Goal: Navigation & Orientation: Find specific page/section

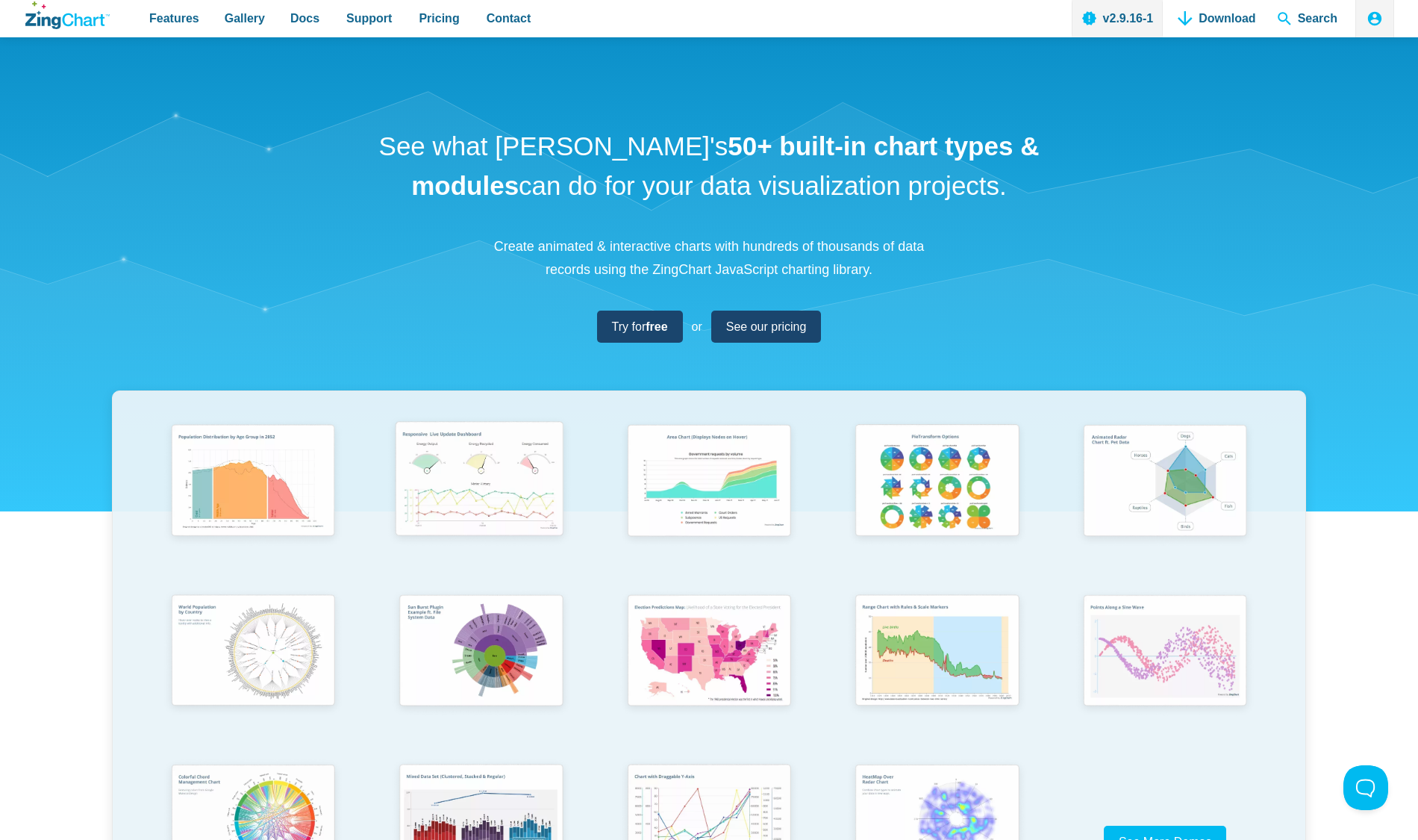
click at [474, 475] on img "App Content" at bounding box center [479, 481] width 188 height 134
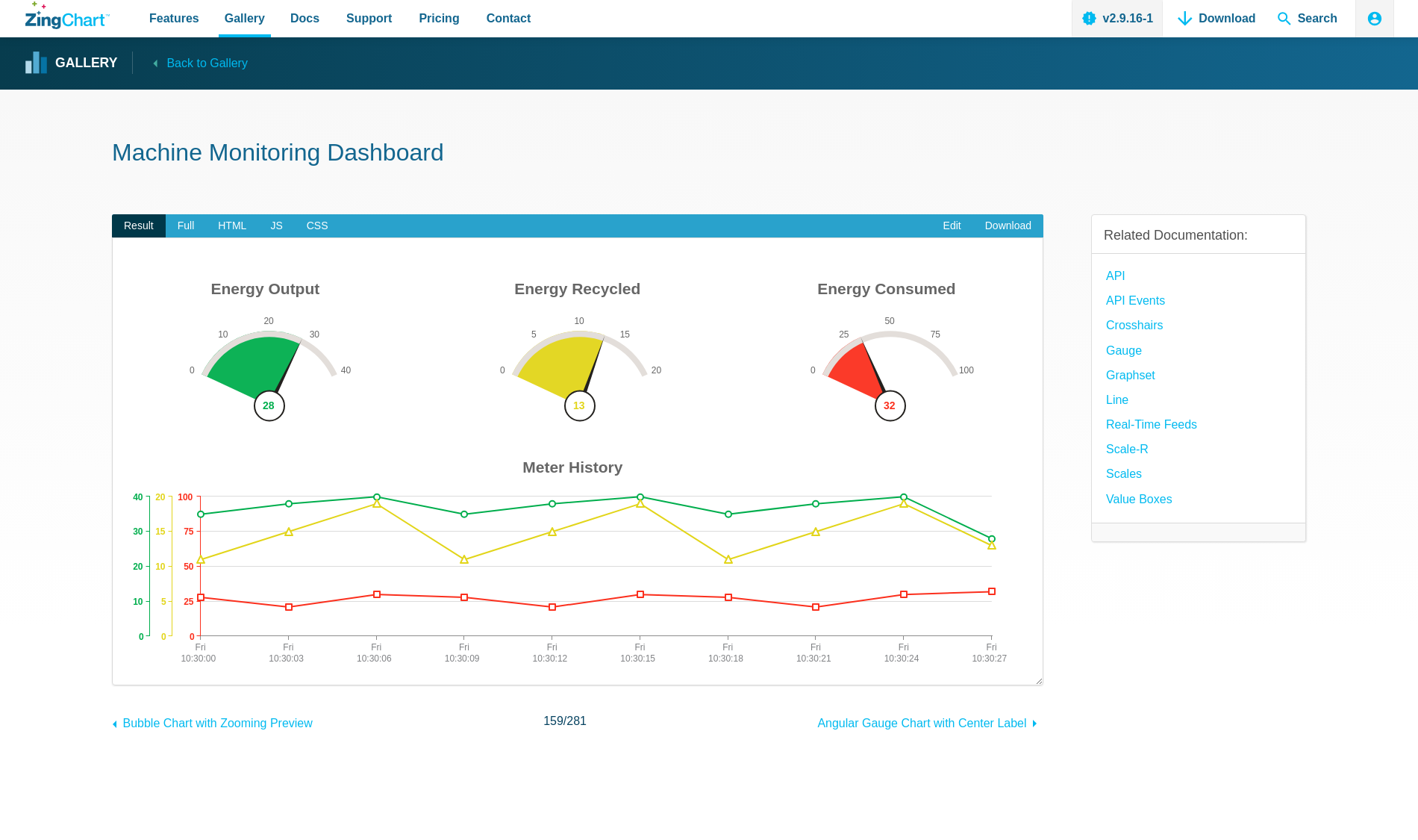
click at [55, 10] on icon "ZingChart Logo. Click to return to the homepage" at bounding box center [67, 15] width 84 height 27
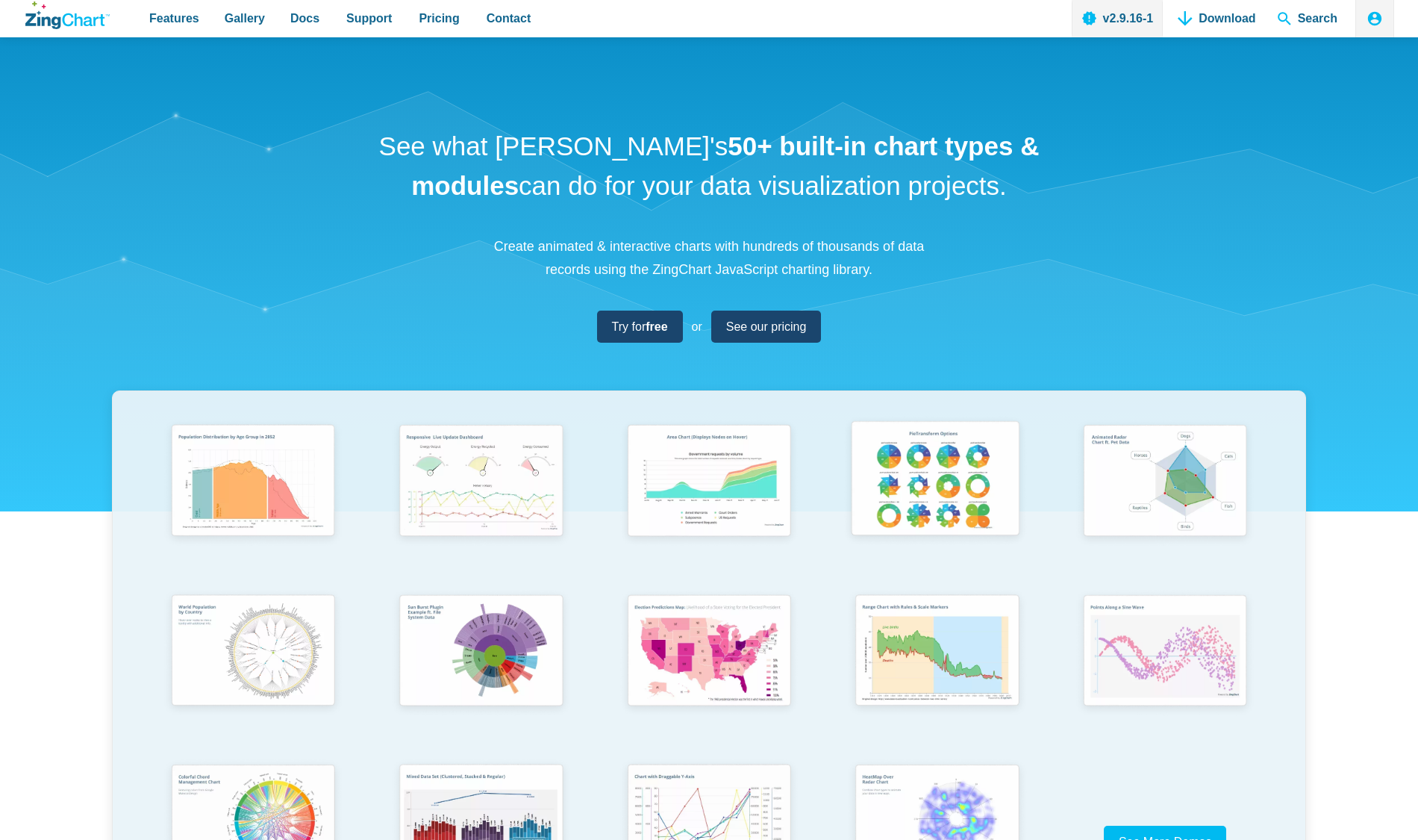
click at [889, 451] on img "App Content" at bounding box center [935, 481] width 188 height 134
